Goal: Task Accomplishment & Management: Use online tool/utility

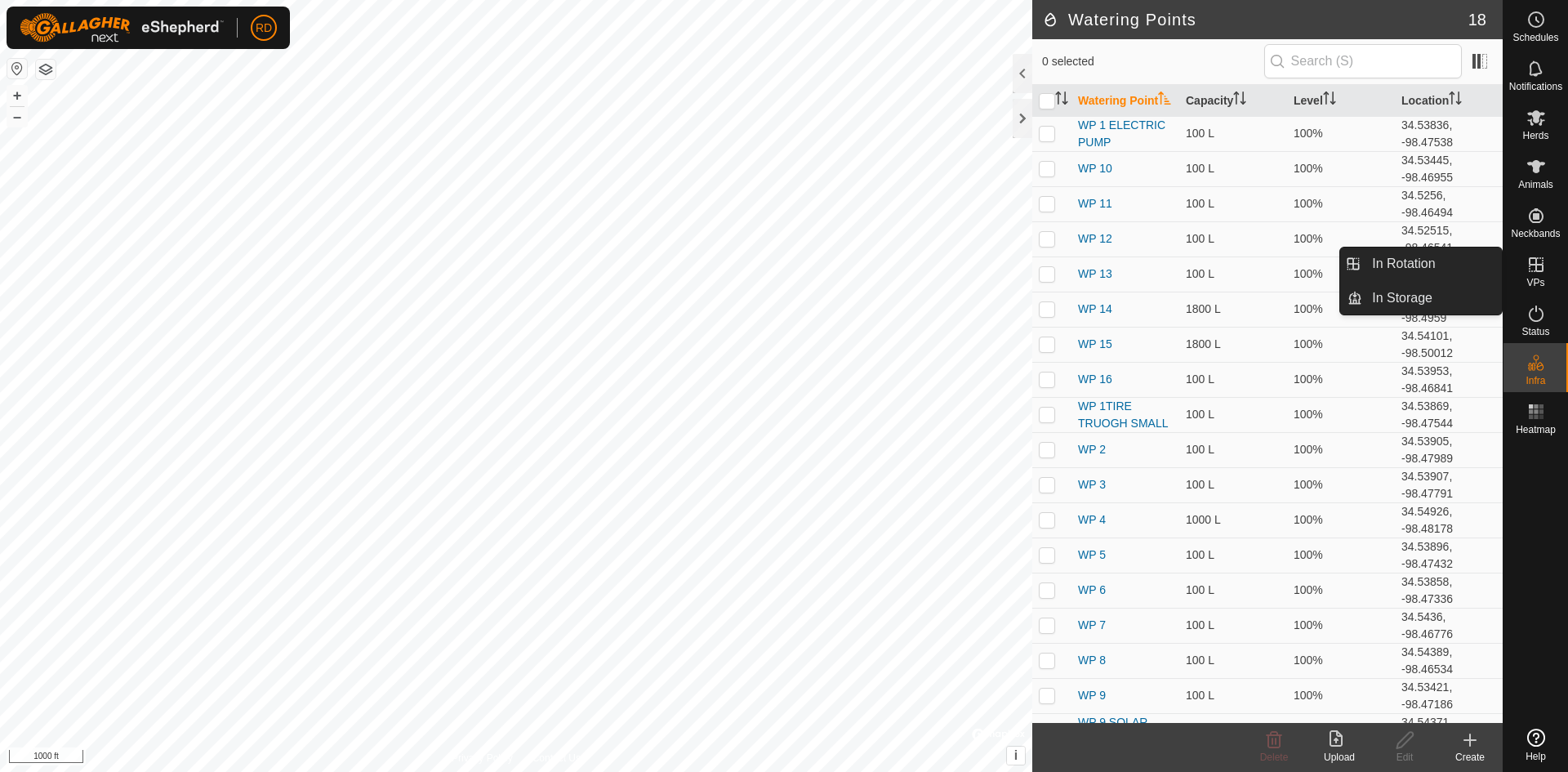
click at [1528, 271] on icon at bounding box center [1536, 264] width 19 height 19
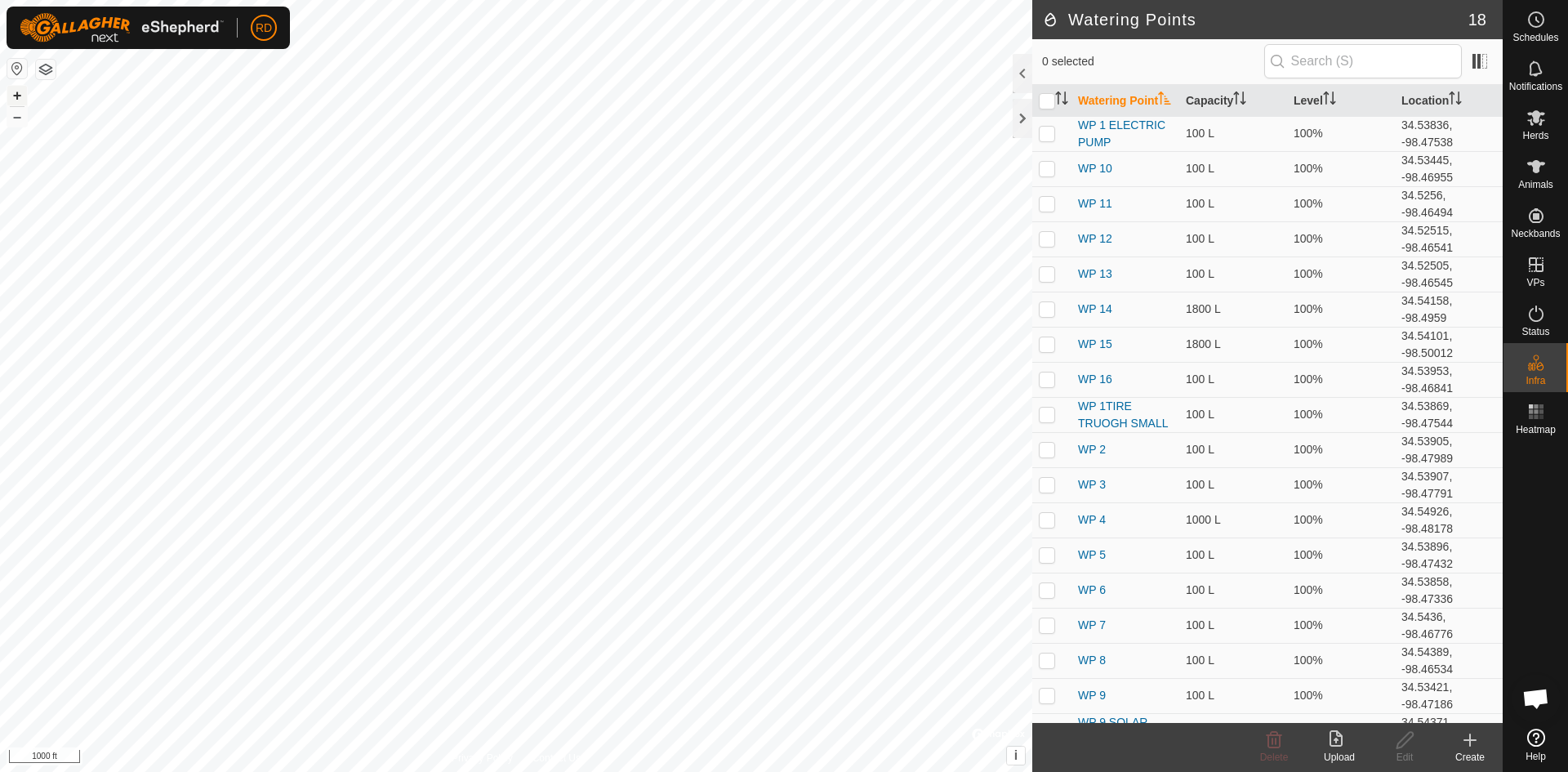
click at [19, 91] on button "+" at bounding box center [17, 95] width 19 height 19
click at [17, 91] on button "+" at bounding box center [17, 95] width 19 height 19
click at [11, 94] on button "+" at bounding box center [17, 95] width 19 height 19
click at [13, 91] on button "+" at bounding box center [17, 95] width 19 height 19
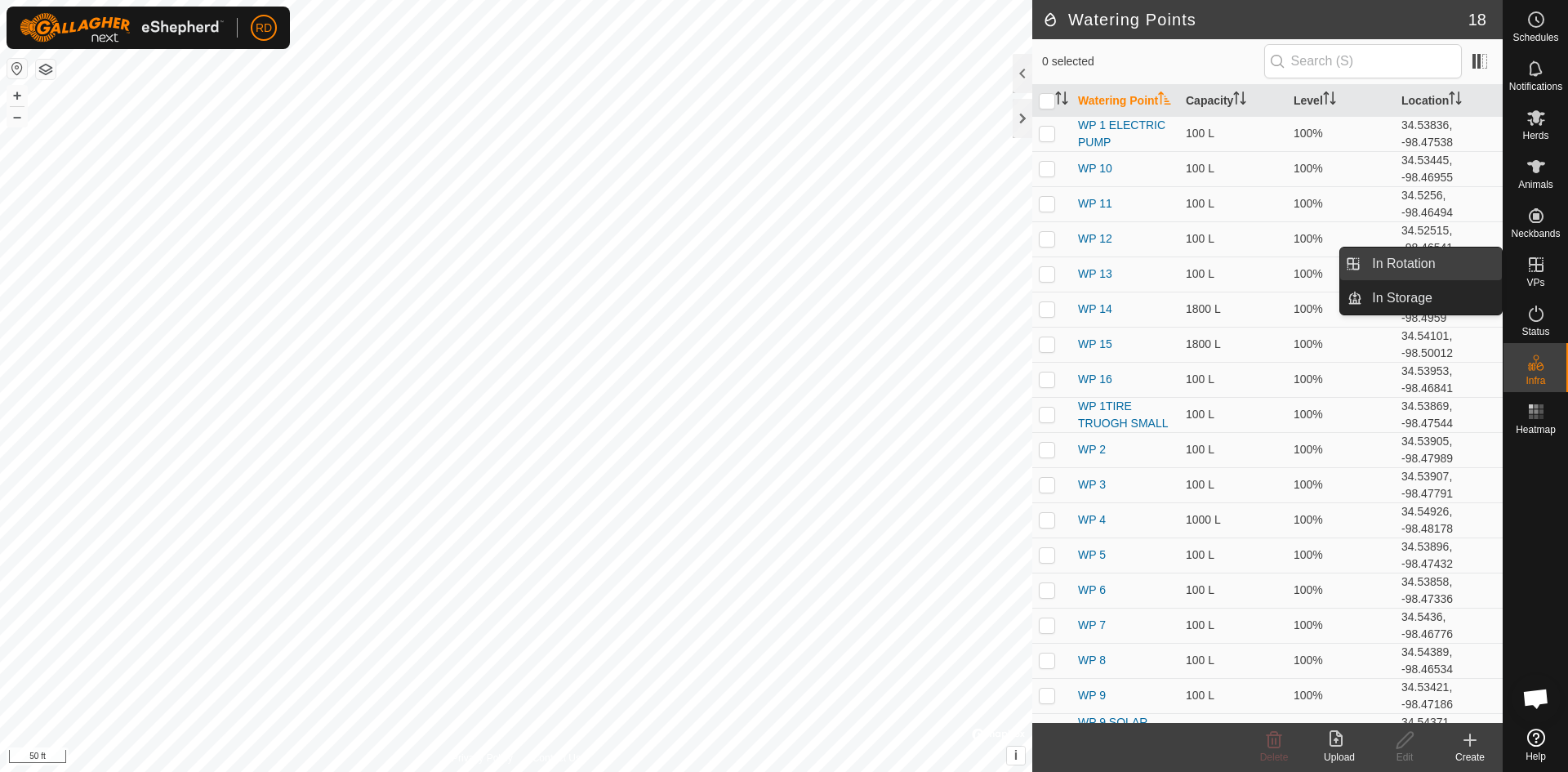
click at [1406, 259] on link "In Rotation" at bounding box center [1432, 264] width 140 height 33
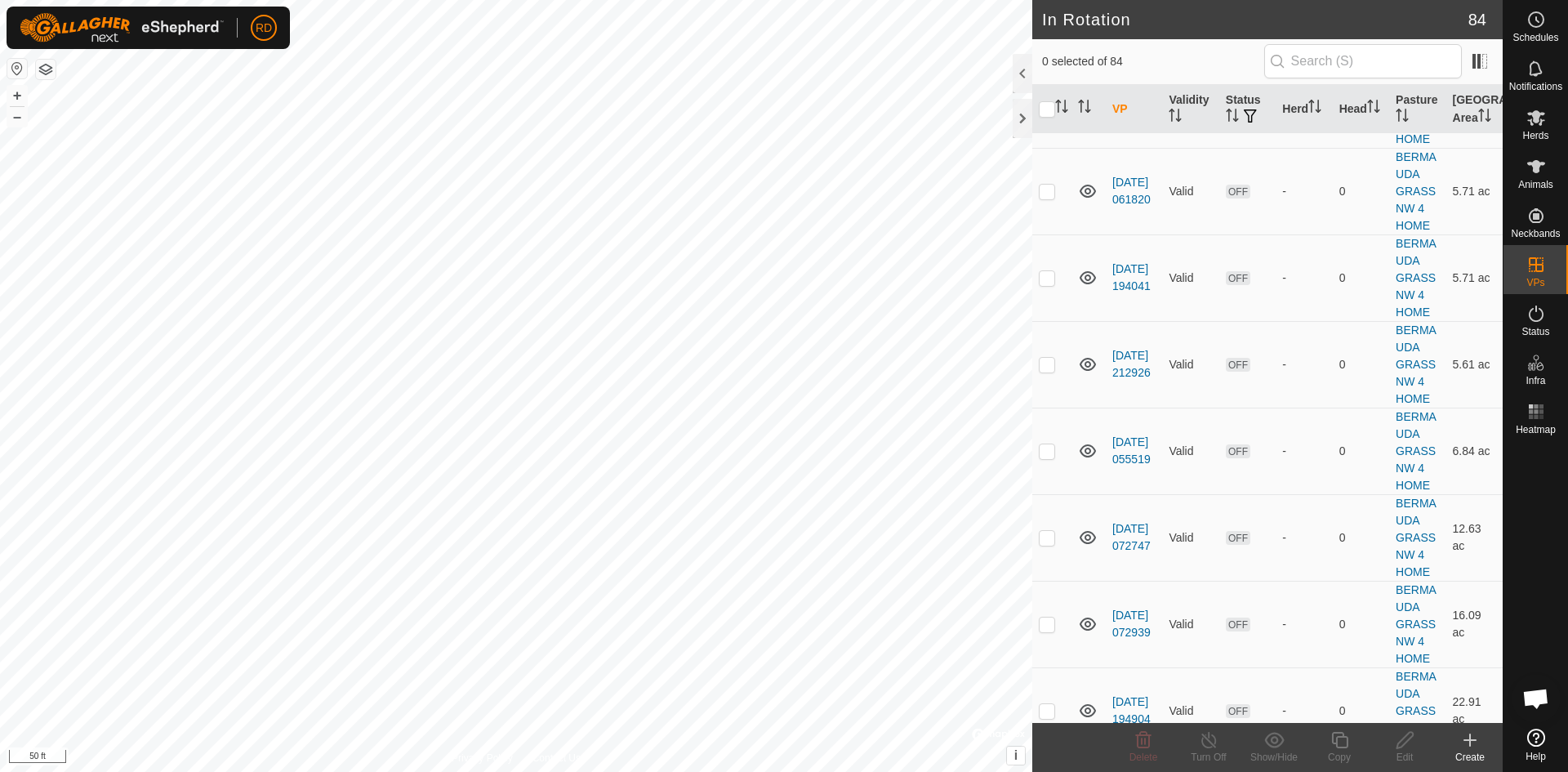
scroll to position [3285, 0]
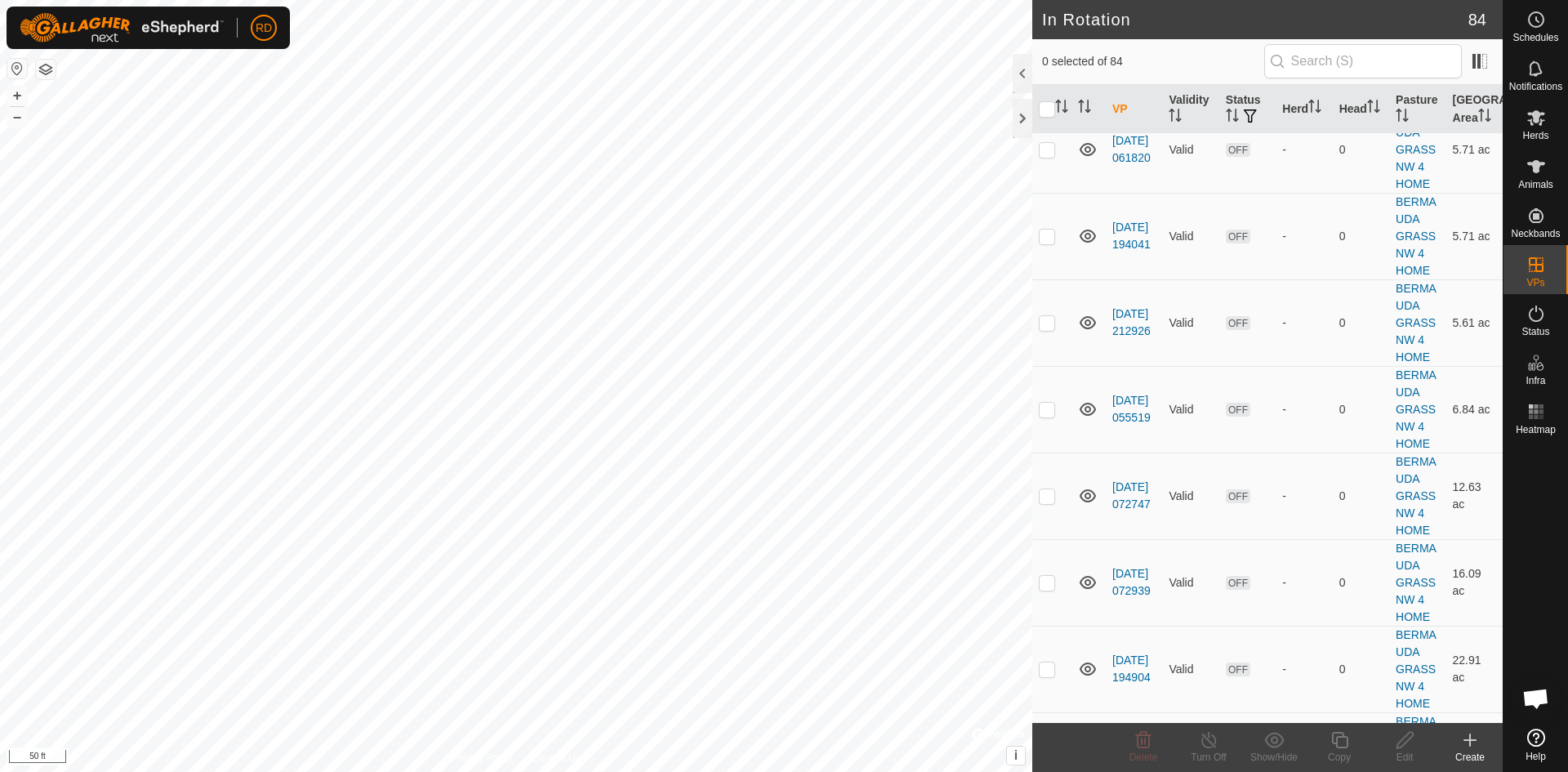
checkbox input "true"
click at [1342, 744] on icon at bounding box center [1340, 740] width 20 height 19
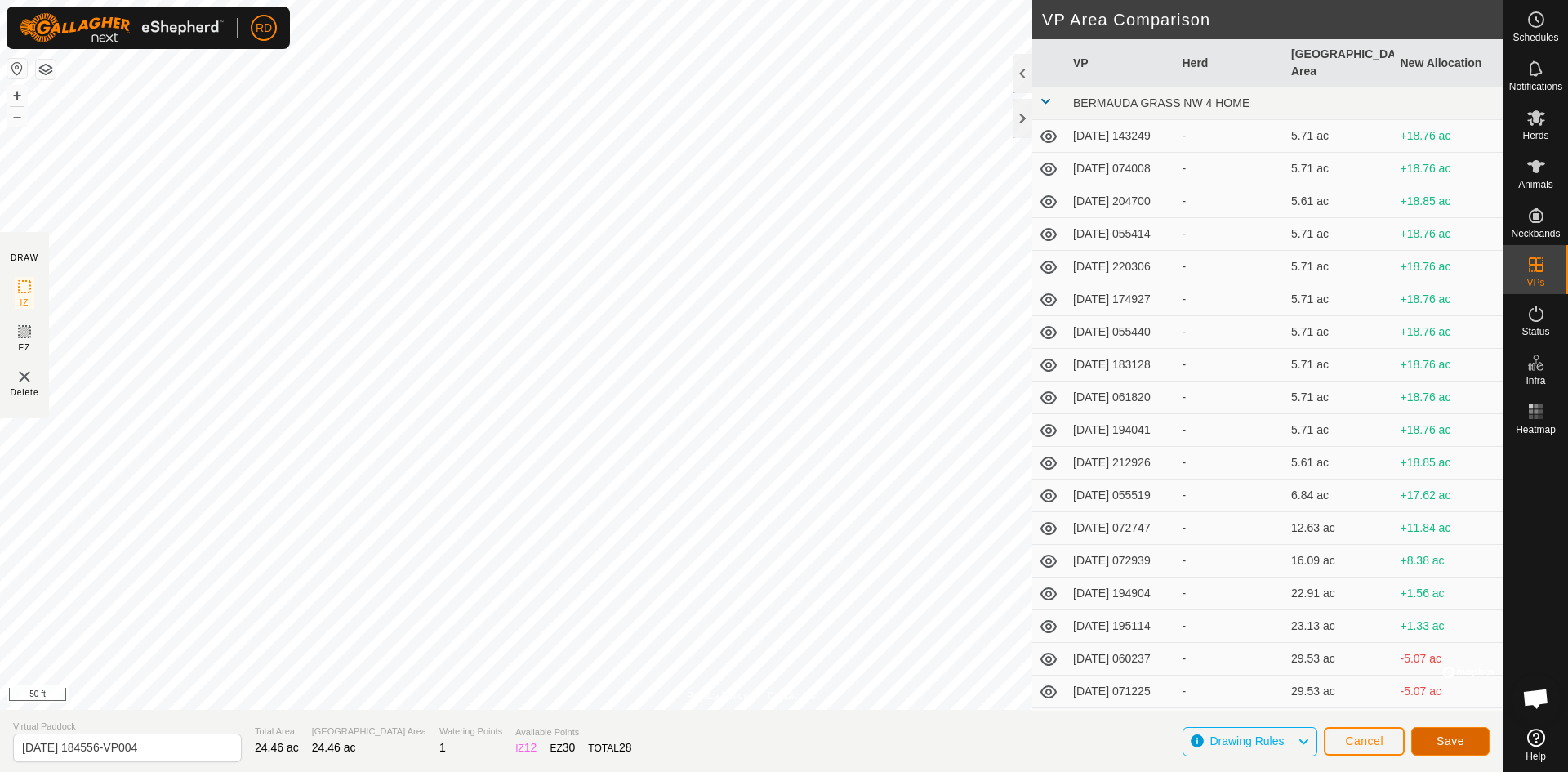
click at [1459, 745] on span "Save" at bounding box center [1450, 741] width 28 height 13
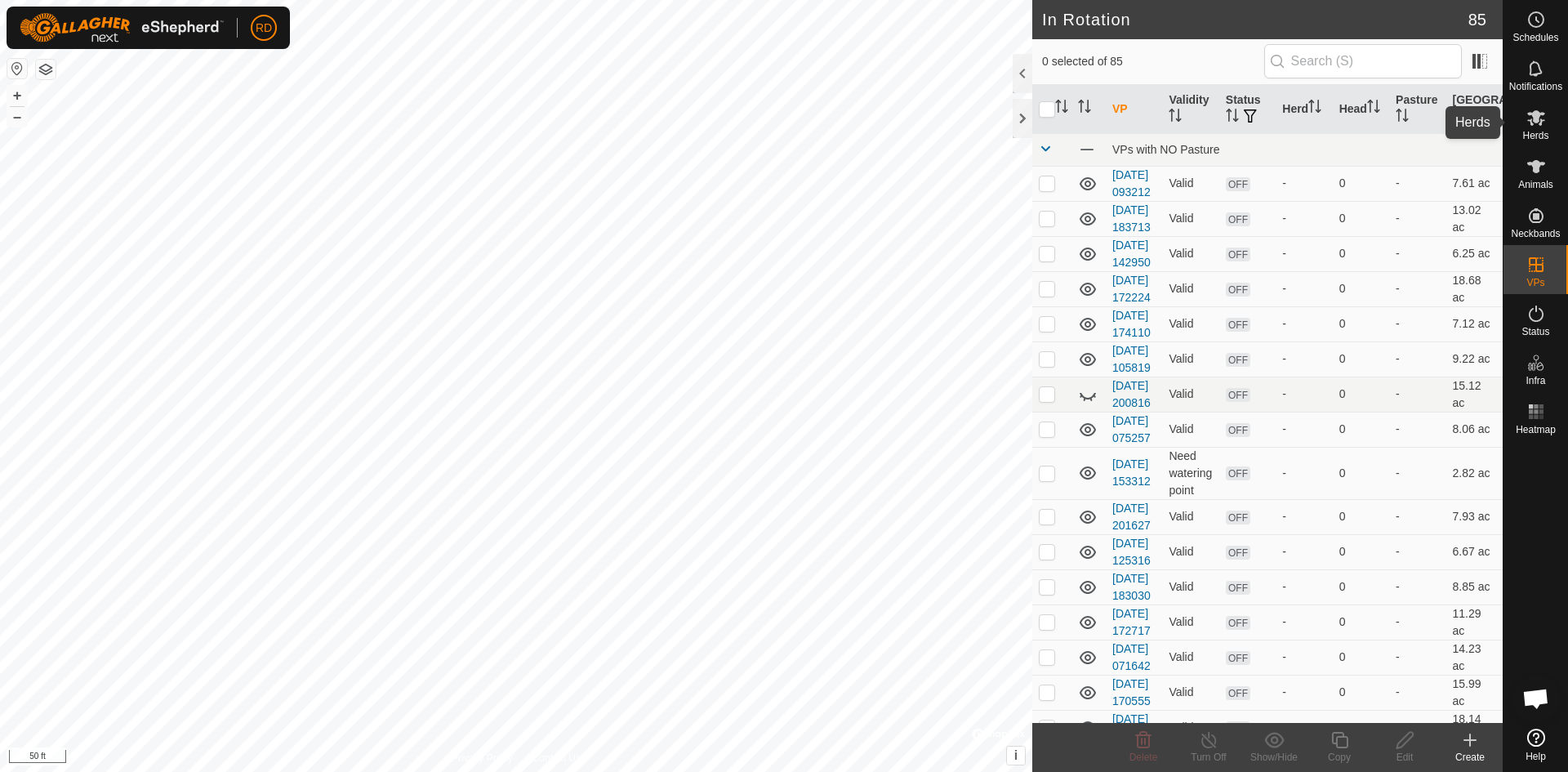
click at [1537, 120] on icon at bounding box center [1537, 118] width 18 height 16
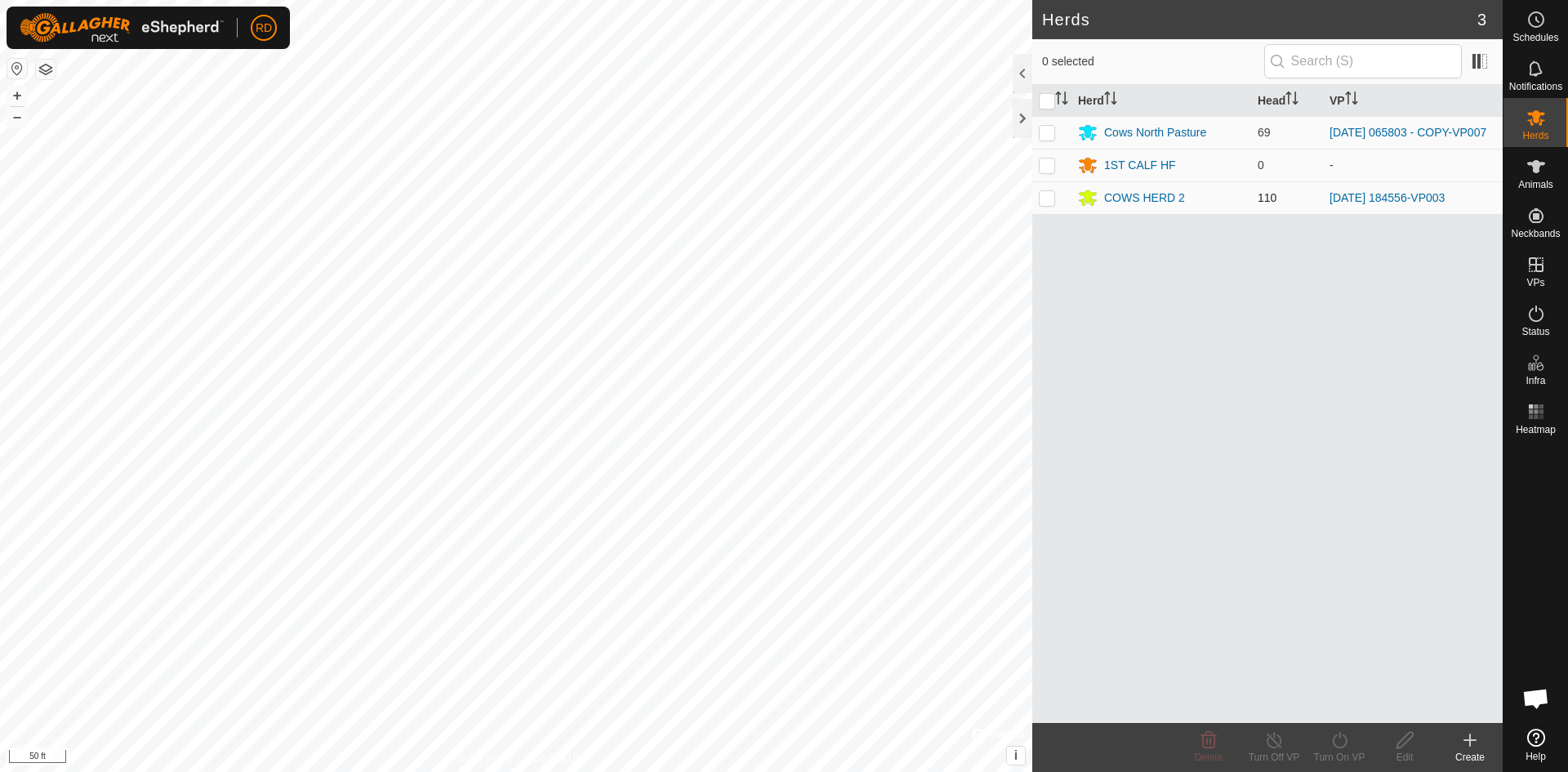
click at [1047, 202] on p-checkbox at bounding box center [1047, 198] width 17 height 13
checkbox input "true"
click at [1335, 753] on div "Turn On VP" at bounding box center [1339, 757] width 65 height 15
click at [1333, 706] on link "Now" at bounding box center [1389, 705] width 162 height 33
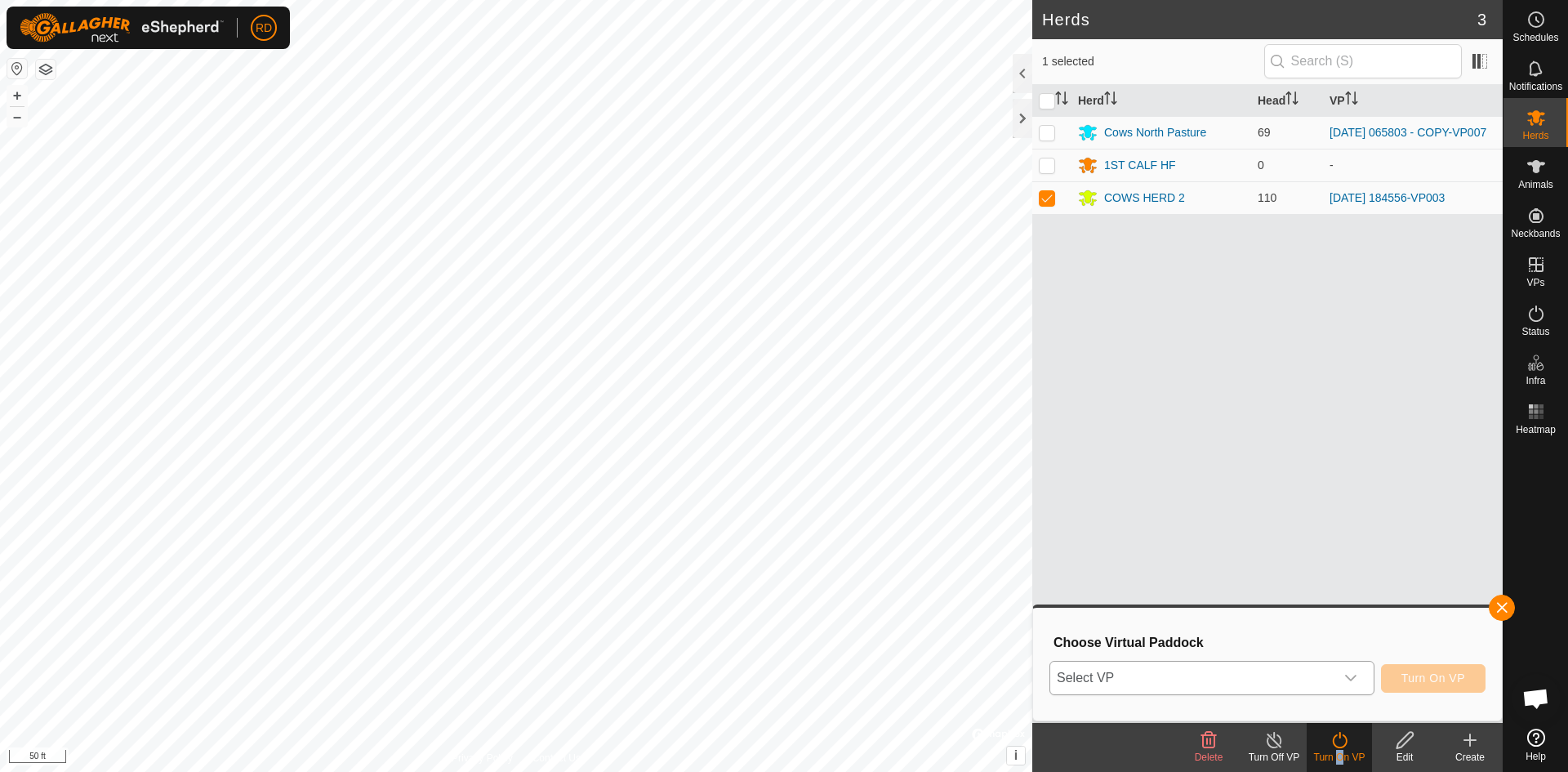
click at [1355, 678] on icon "dropdown trigger" at bounding box center [1351, 678] width 13 height 13
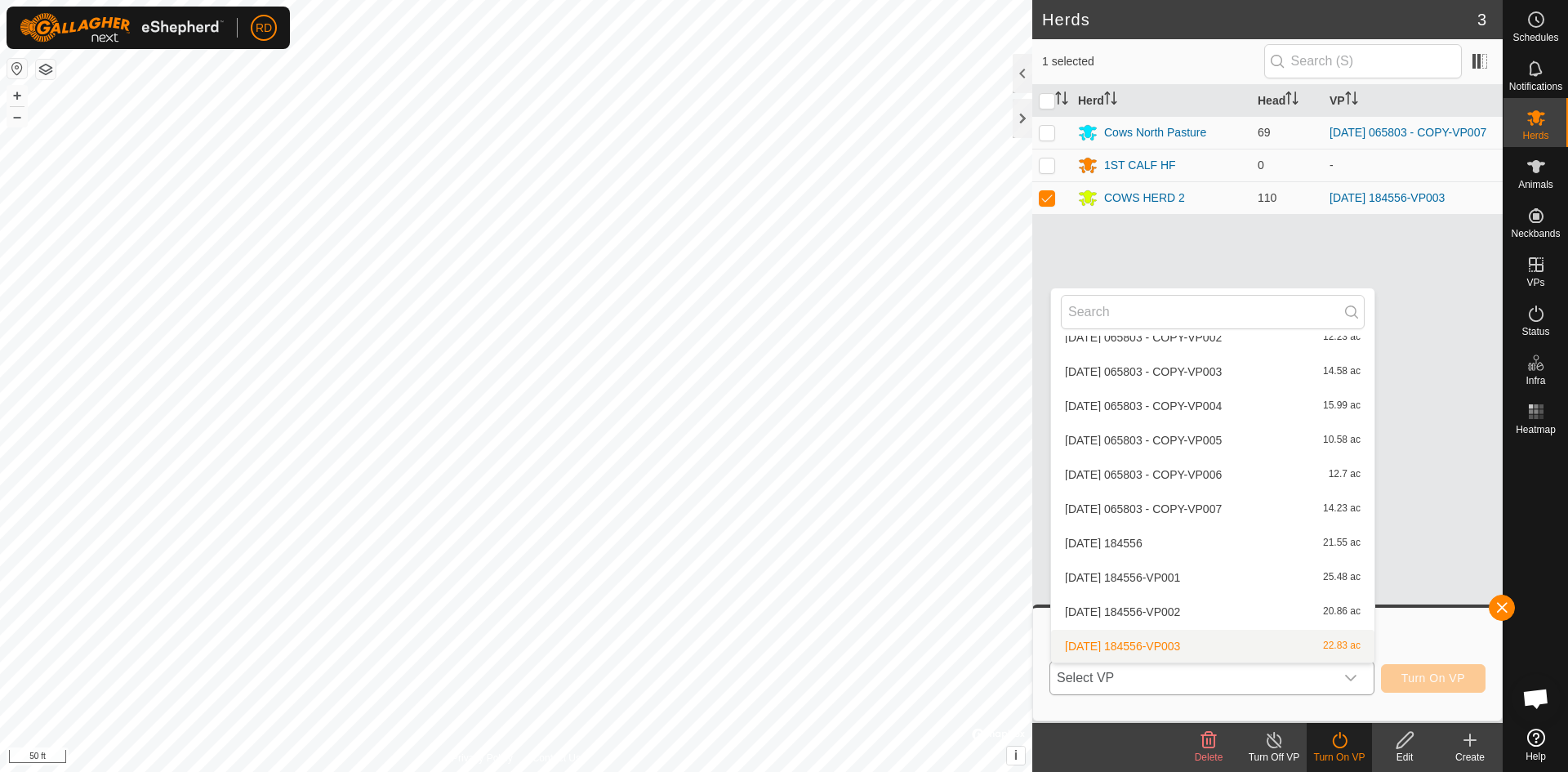
scroll to position [1665, 0]
click at [1097, 681] on span "Select VP" at bounding box center [1192, 678] width 284 height 33
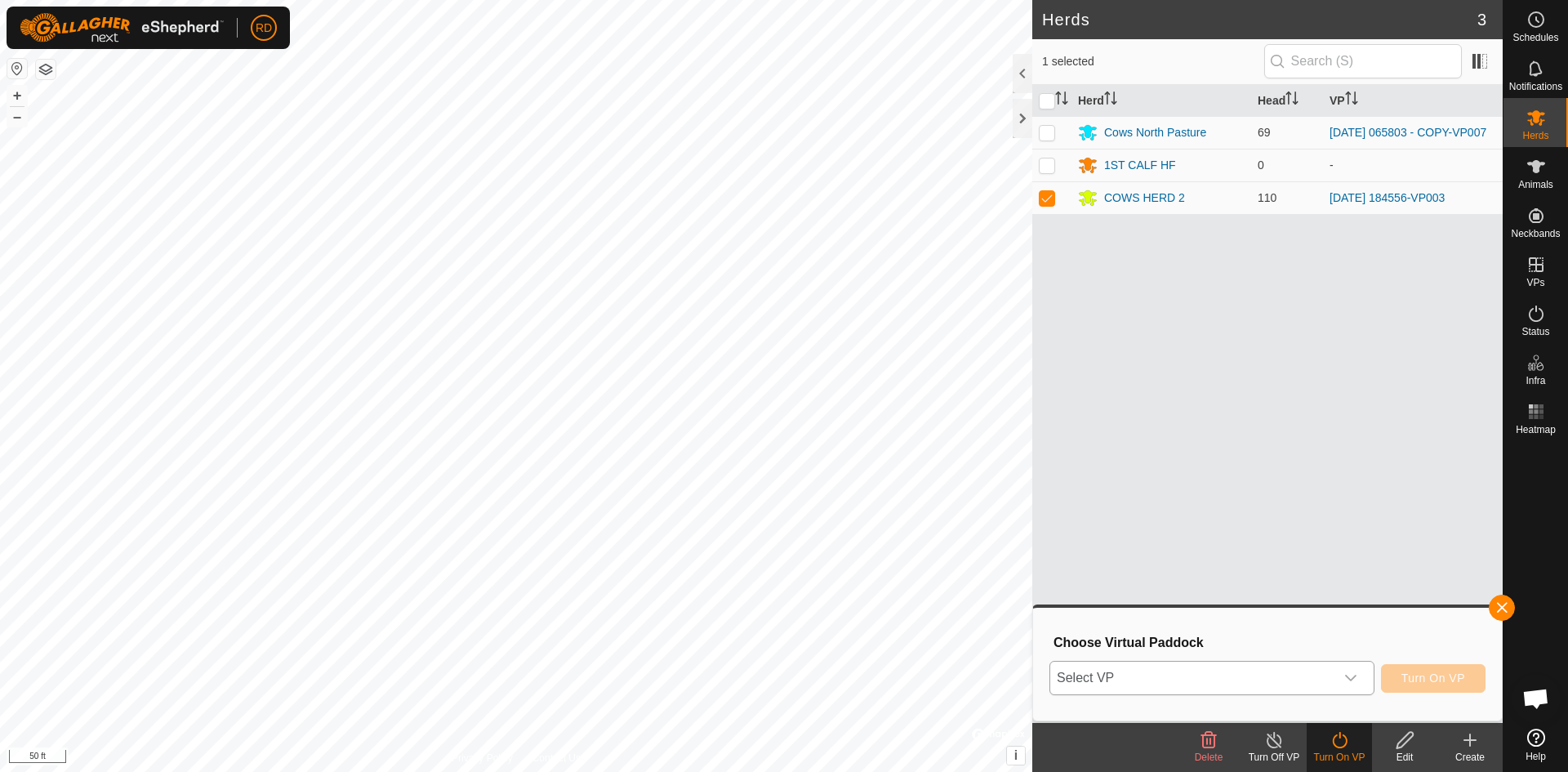
click at [1349, 676] on icon "dropdown trigger" at bounding box center [1351, 678] width 13 height 13
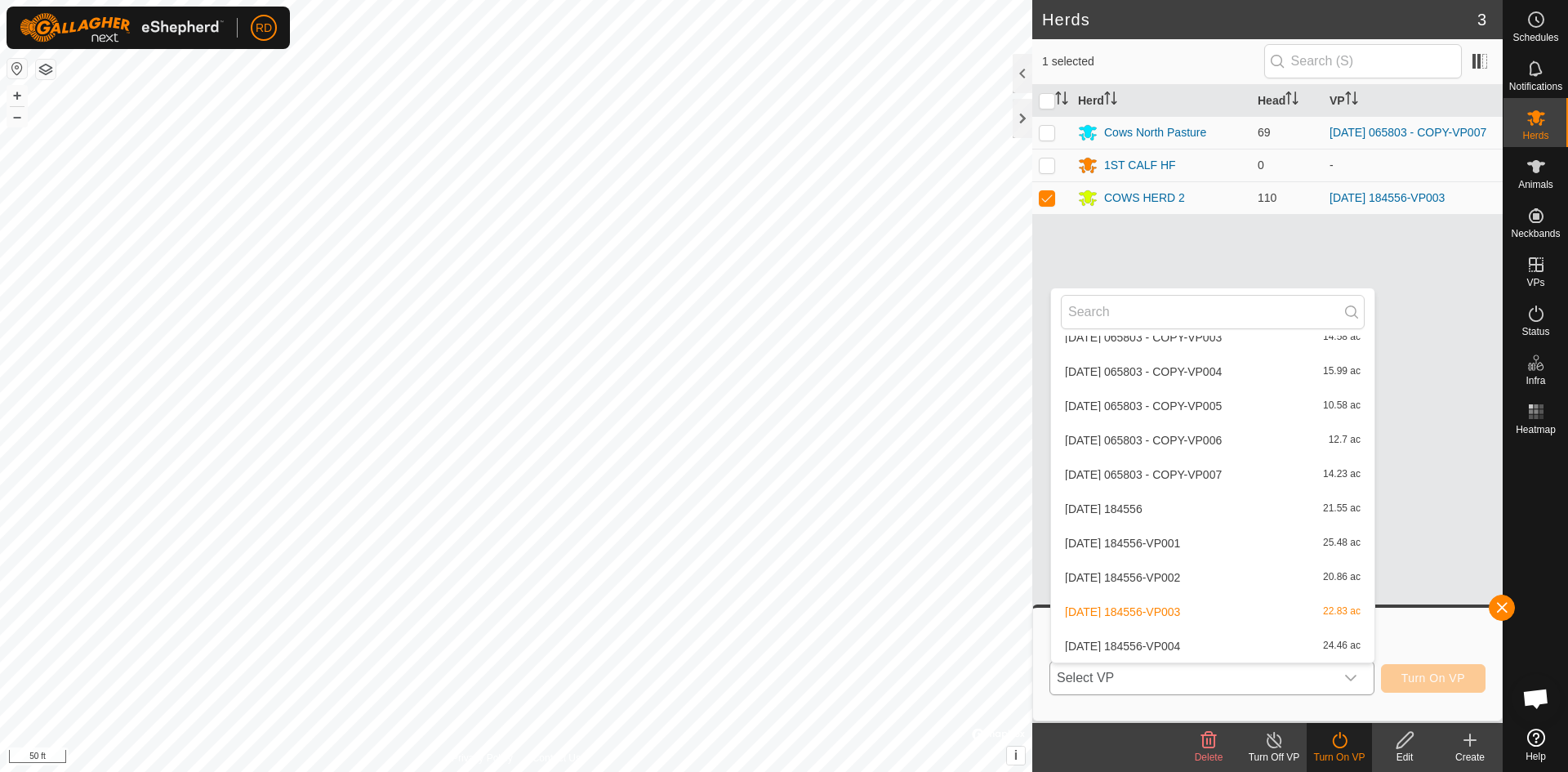
click at [1167, 646] on li "[DATE] 184556-VP004 24.46 ac" at bounding box center [1213, 647] width 324 height 33
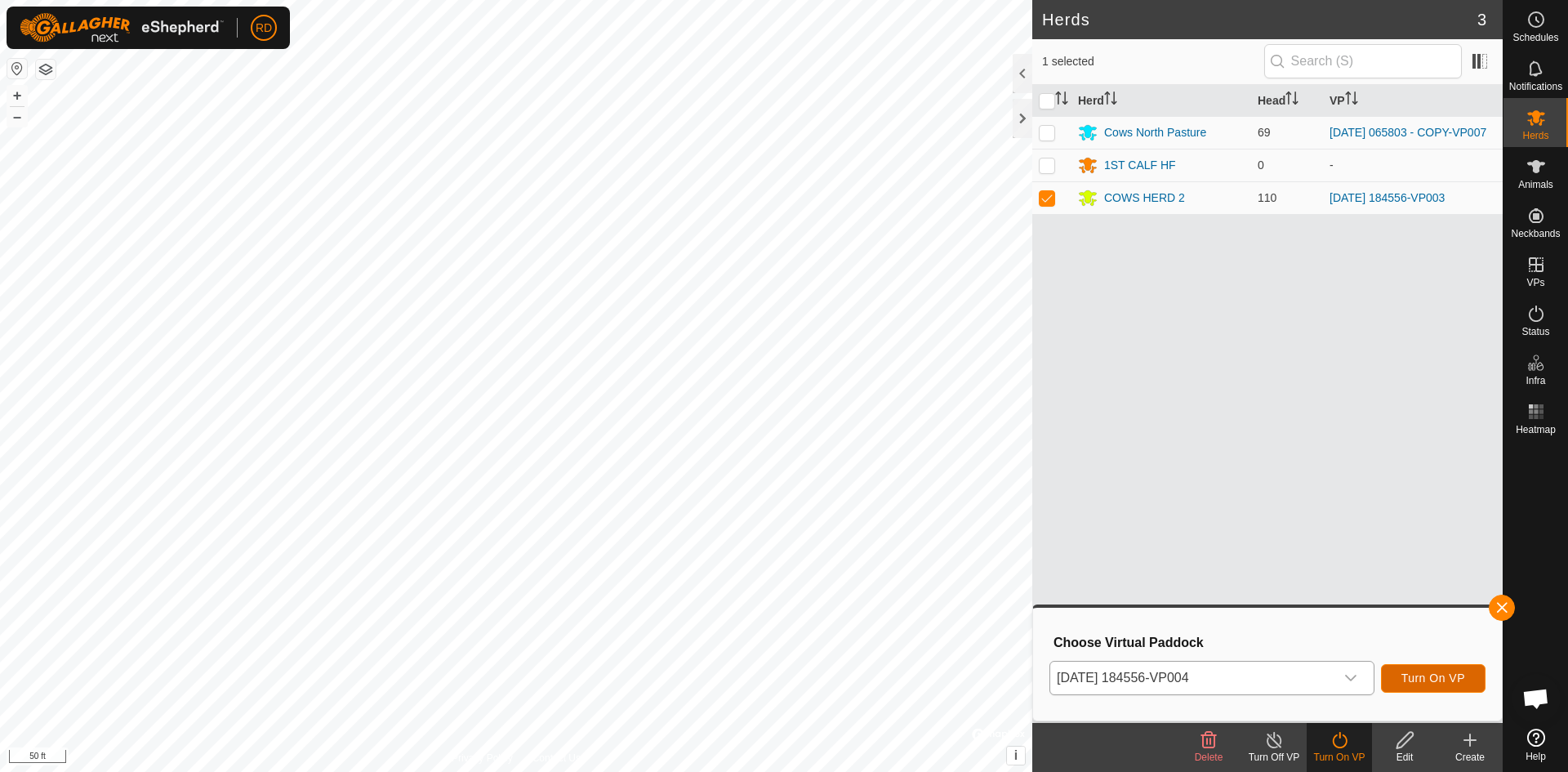
click at [1427, 678] on span "Turn On VP" at bounding box center [1433, 678] width 63 height 13
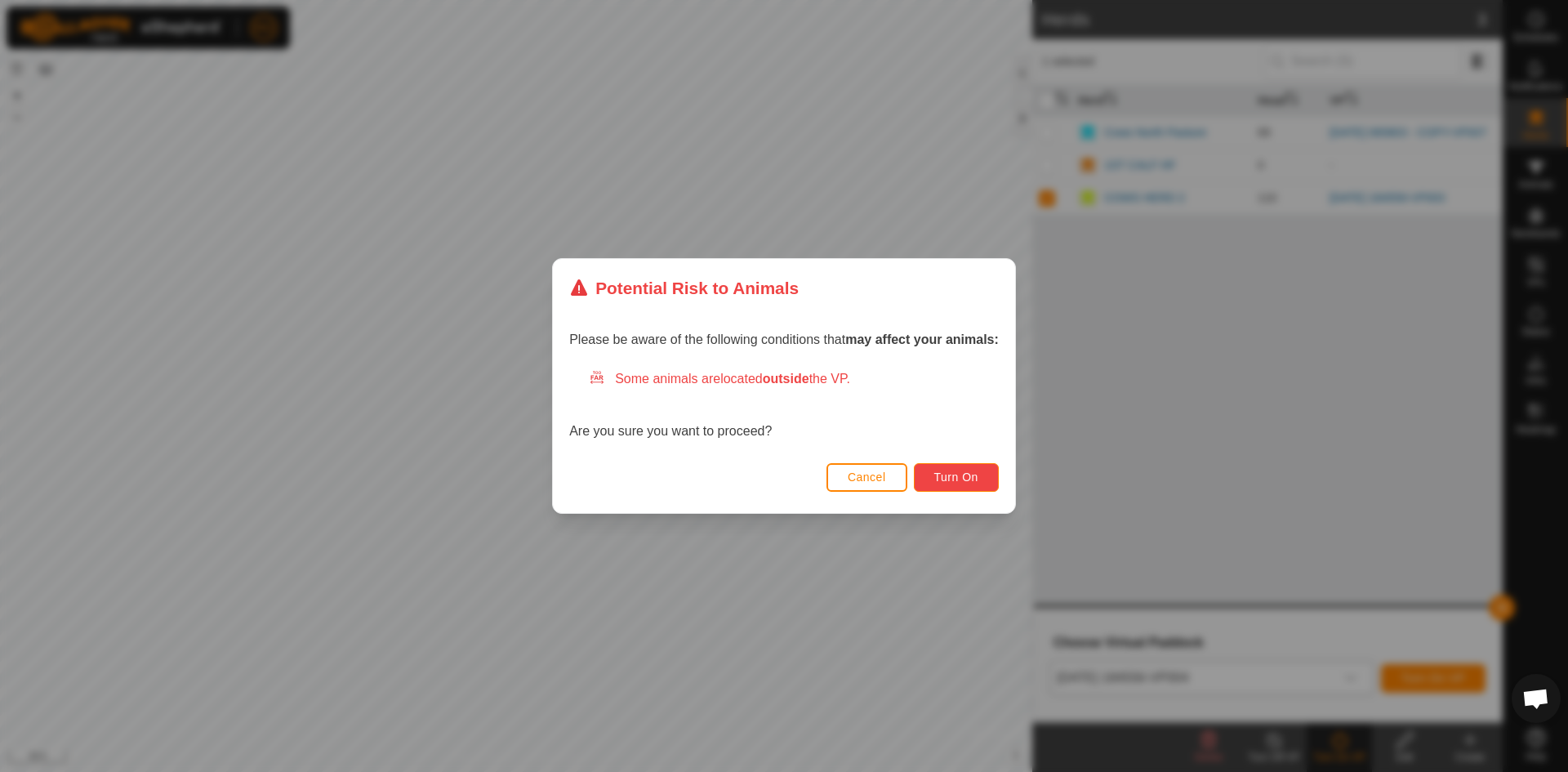
click at [957, 479] on span "Turn On" at bounding box center [956, 477] width 44 height 13
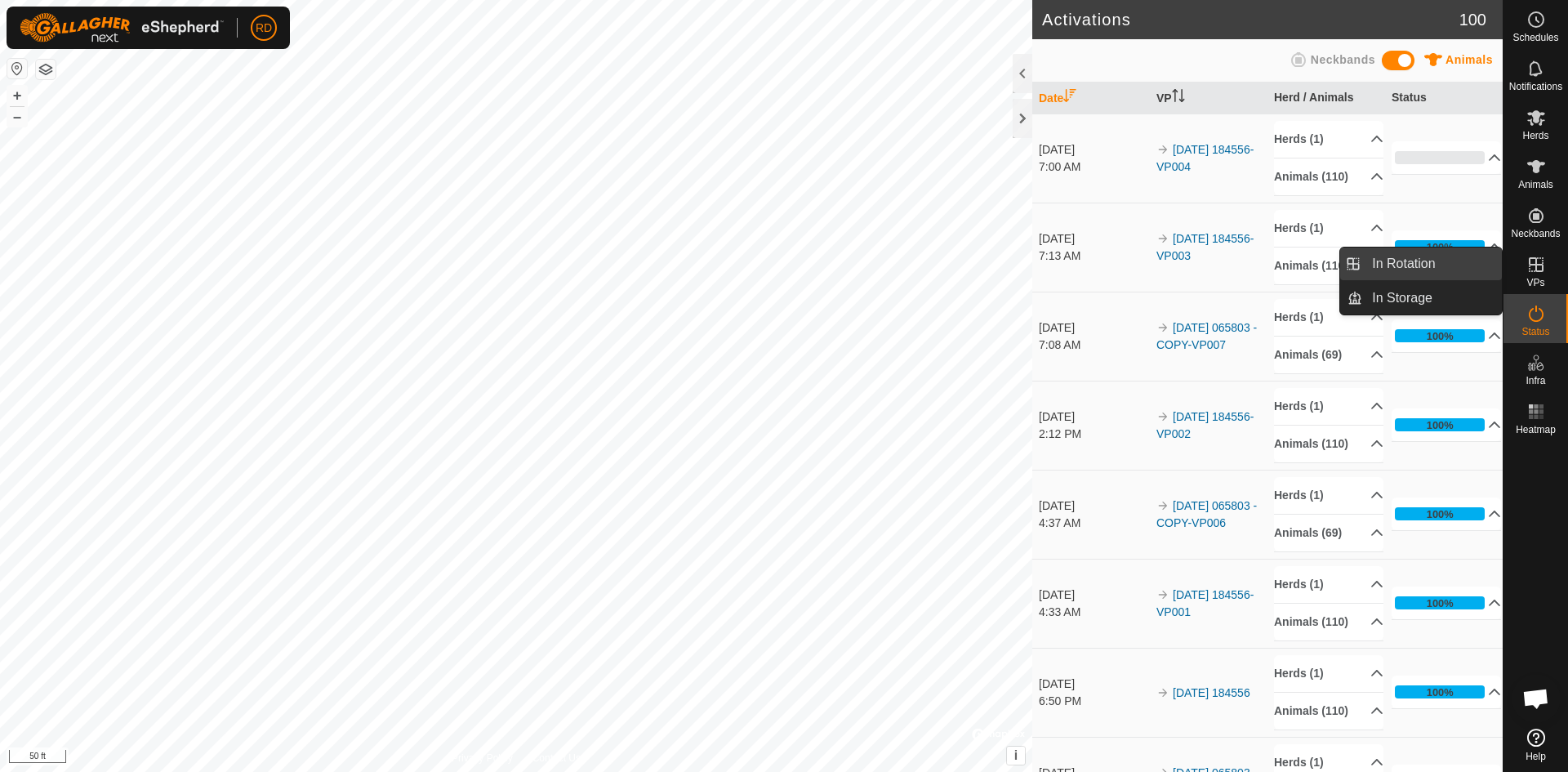
click at [1372, 260] on link "In Rotation" at bounding box center [1432, 264] width 140 height 33
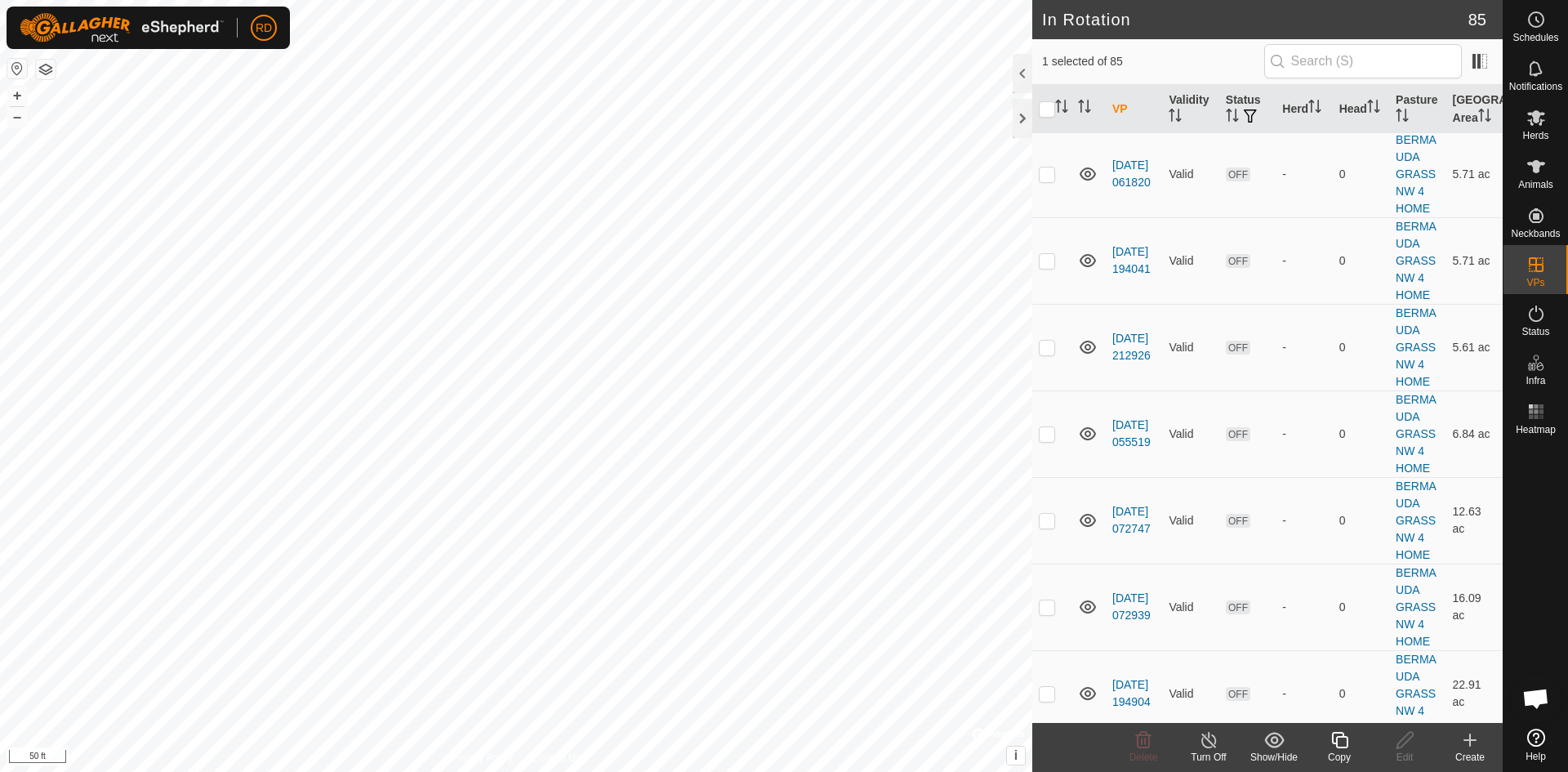
scroll to position [3321, 0]
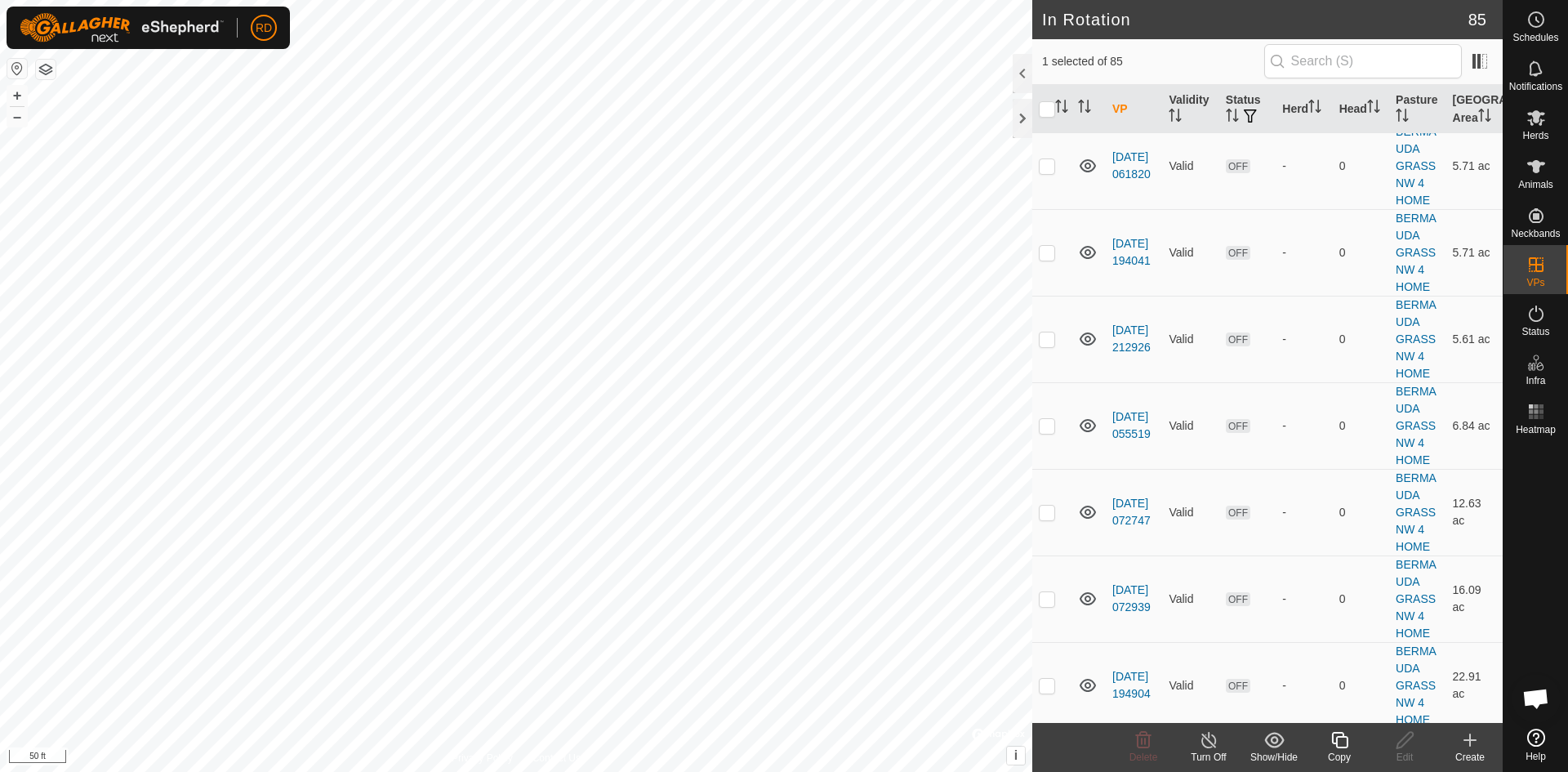
checkbox input "false"
click at [16, 121] on button "–" at bounding box center [17, 116] width 19 height 19
